Goal: Check status: Check status

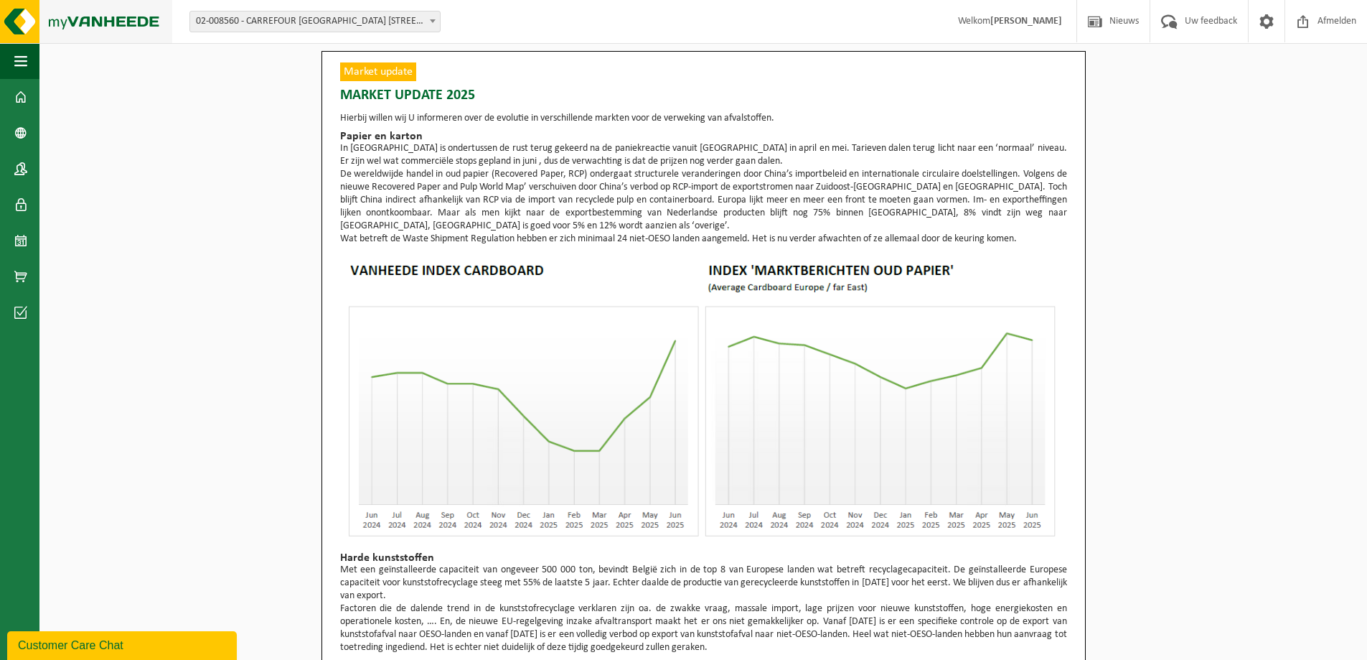
drag, startPoint x: 62, startPoint y: 24, endPoint x: 64, endPoint y: 33, distance: 8.7
click at [63, 24] on img at bounding box center [86, 21] width 172 height 43
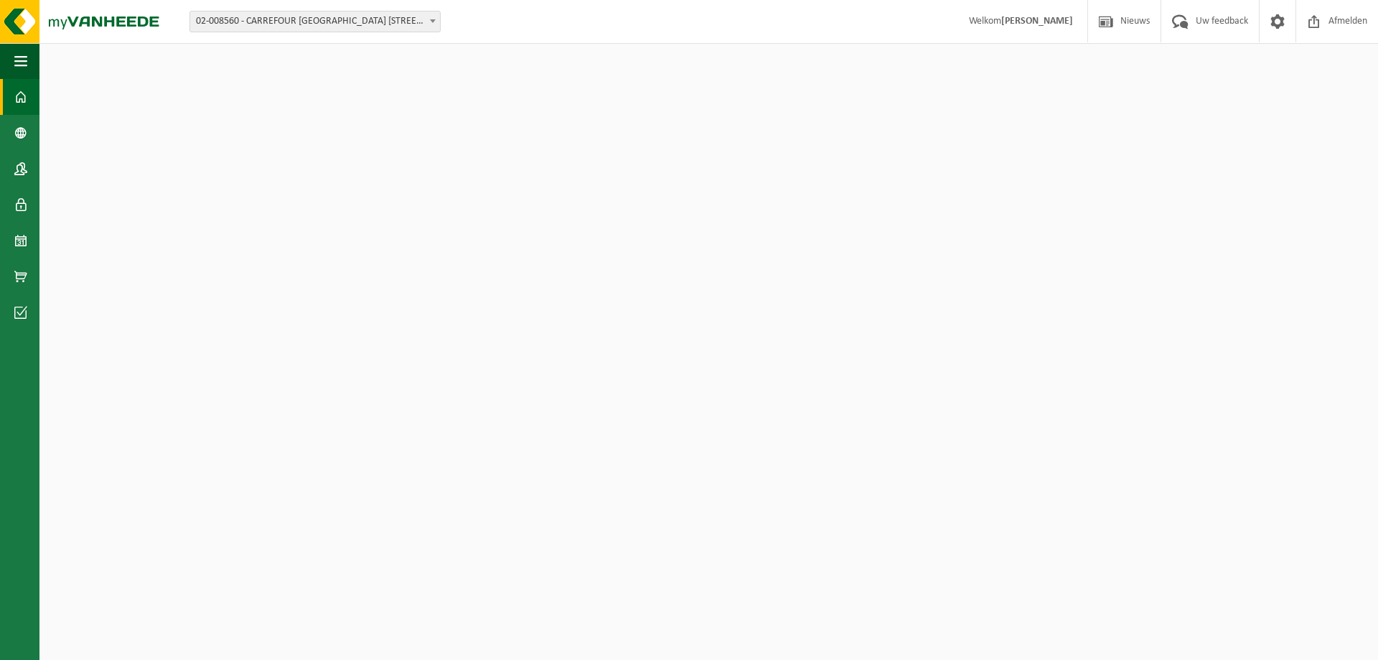
click at [22, 93] on span at bounding box center [20, 97] width 13 height 36
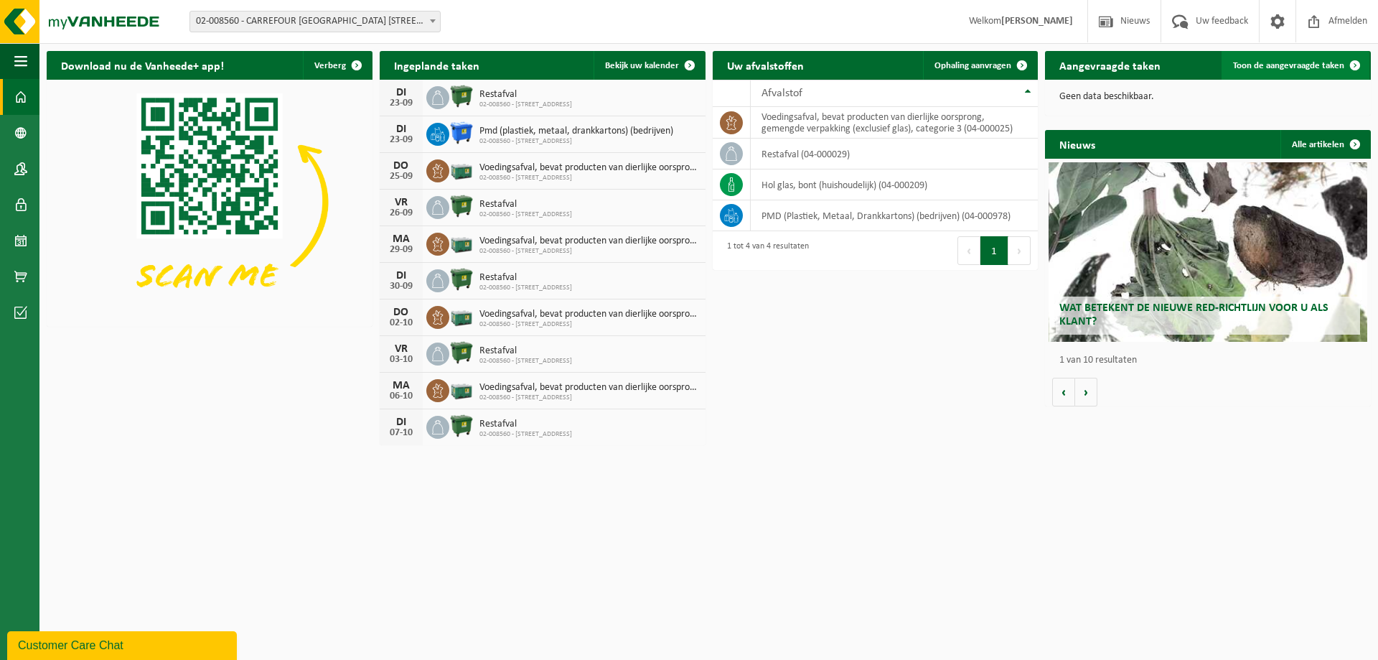
click at [1288, 67] on span "Toon de aangevraagde taken" at bounding box center [1288, 65] width 111 height 9
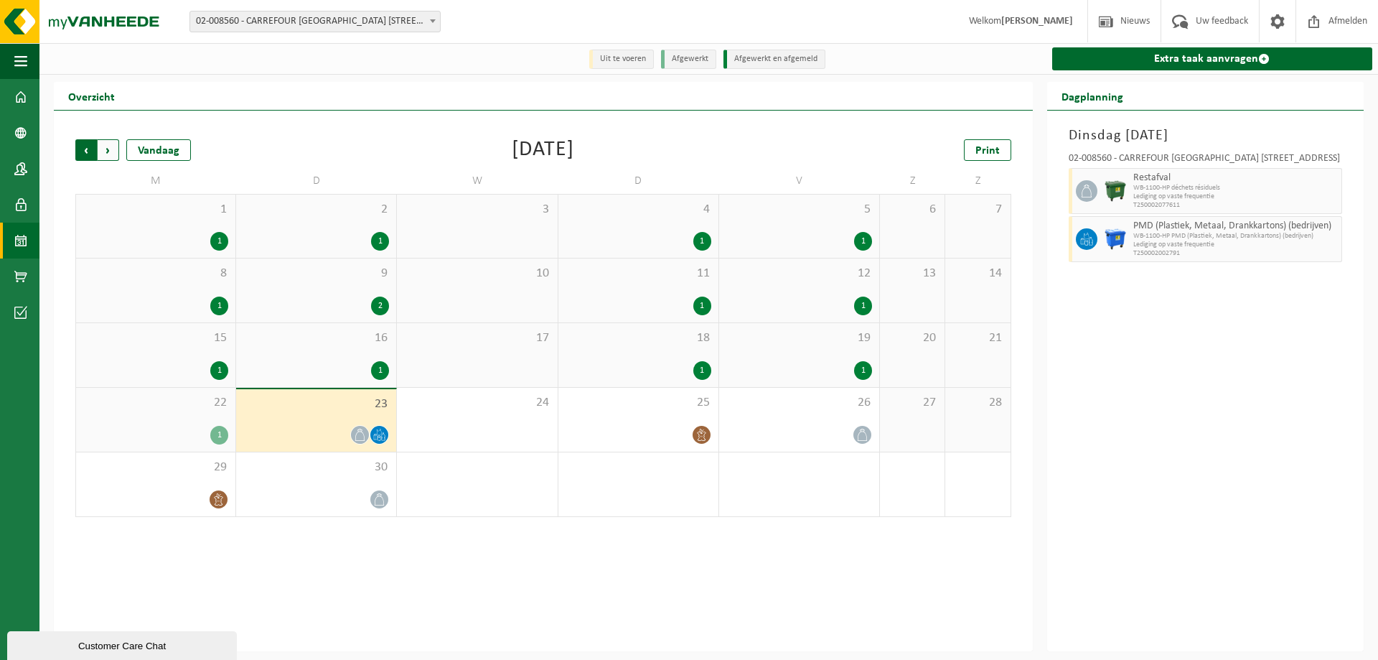
click at [98, 151] on span "Volgende" at bounding box center [109, 150] width 22 height 22
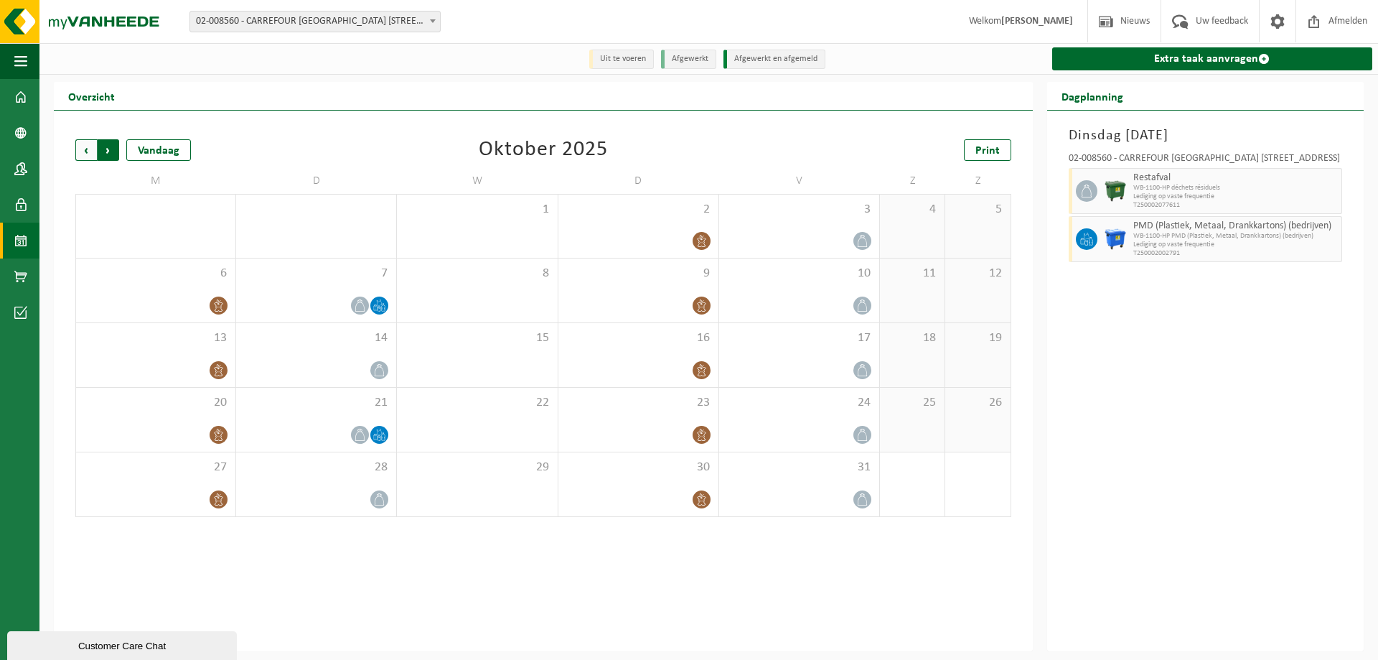
click at [90, 151] on span "Vorige" at bounding box center [86, 150] width 22 height 22
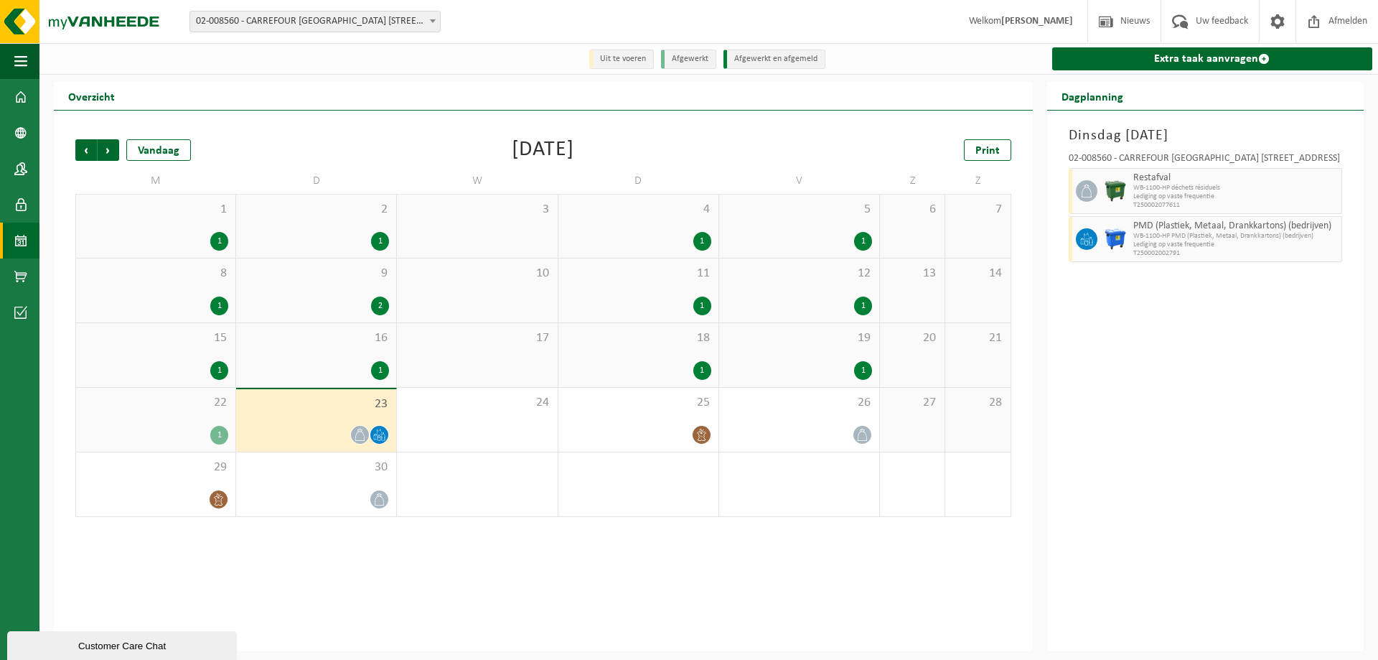
click at [90, 151] on span "Vorige" at bounding box center [86, 150] width 22 height 22
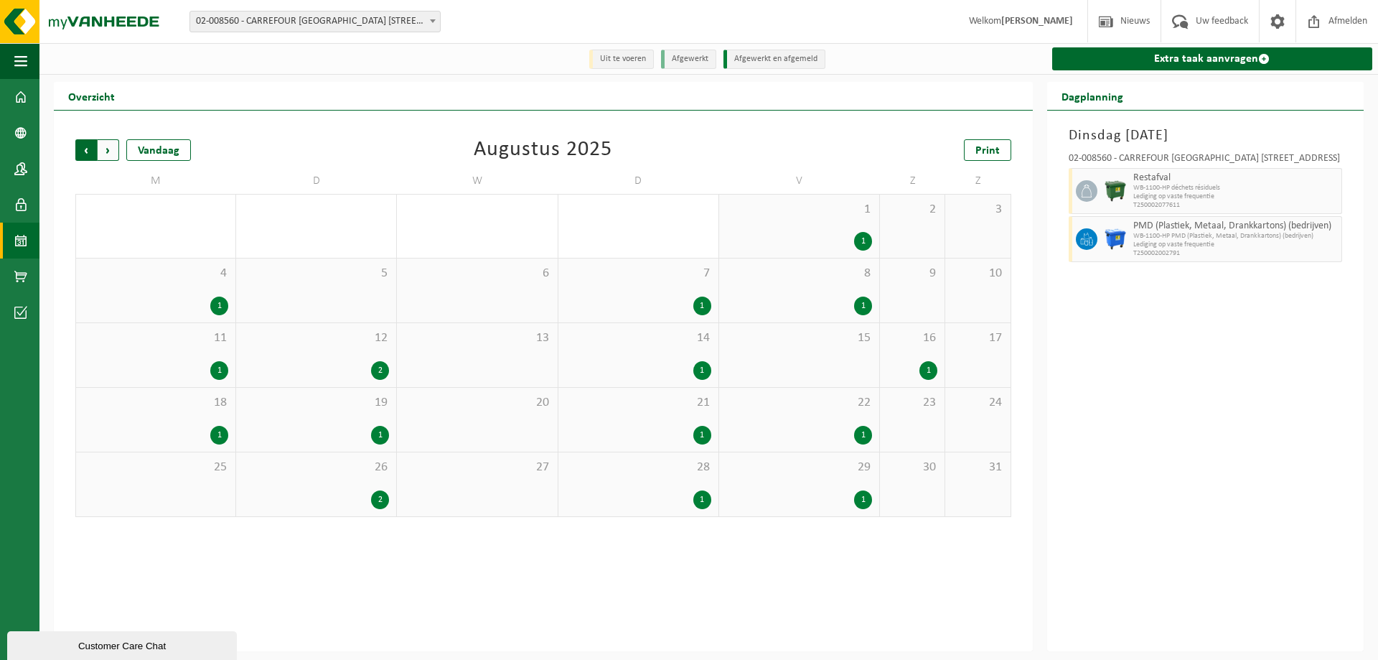
click at [116, 154] on span "Volgende" at bounding box center [109, 150] width 22 height 22
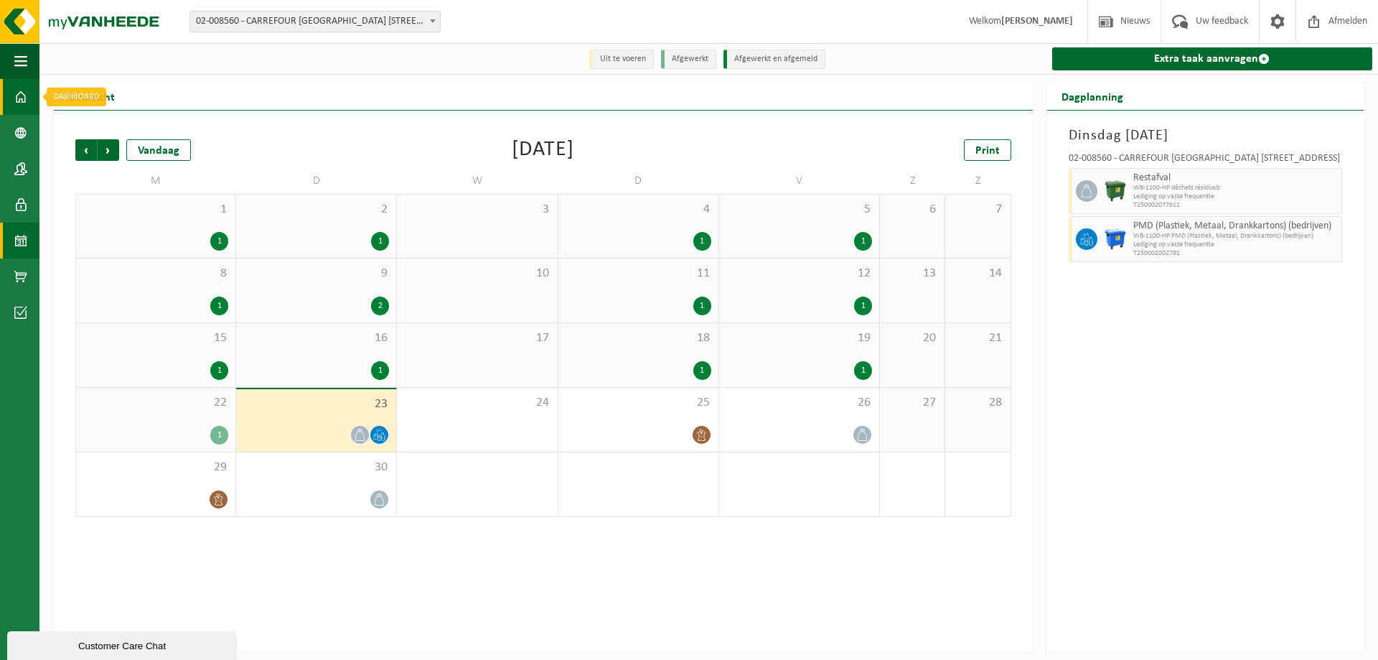
click at [27, 99] on link "Dashboard" at bounding box center [19, 97] width 39 height 36
